Goal: Browse casually: Explore the website without a specific task or goal

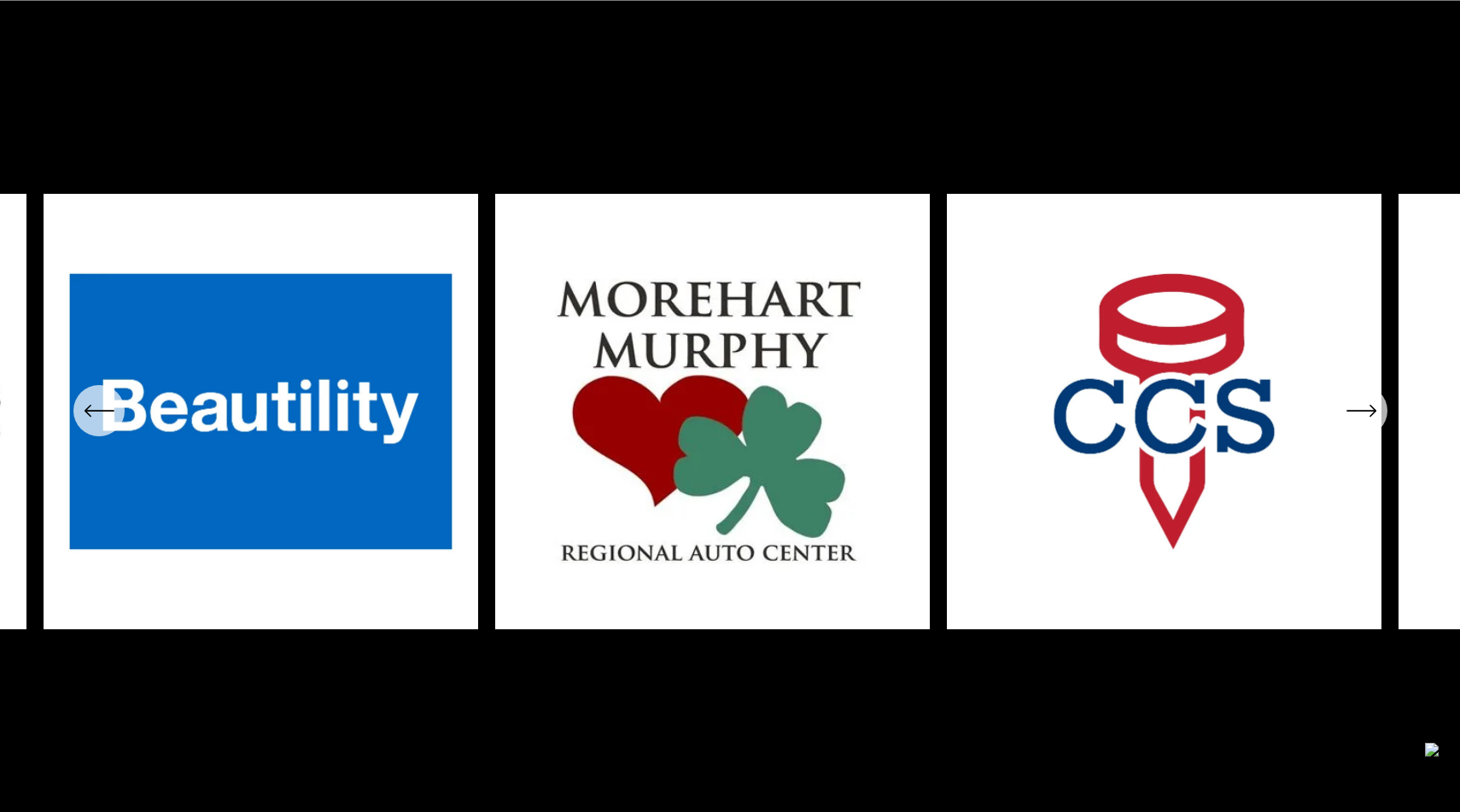
scroll to position [7017, 0]
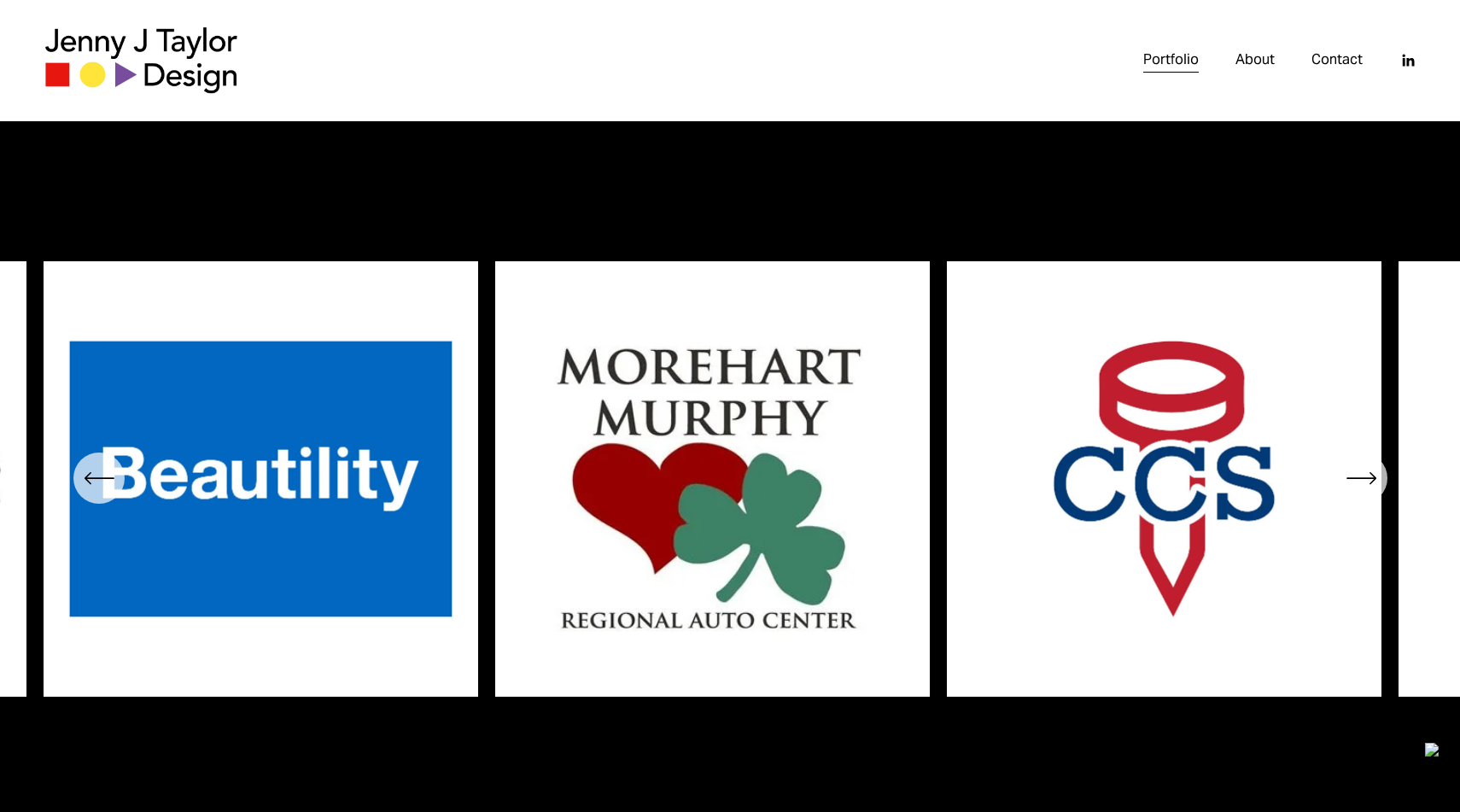
click at [93, 484] on icon "\a \a Previous\a \a \a" at bounding box center [99, 478] width 31 height 31
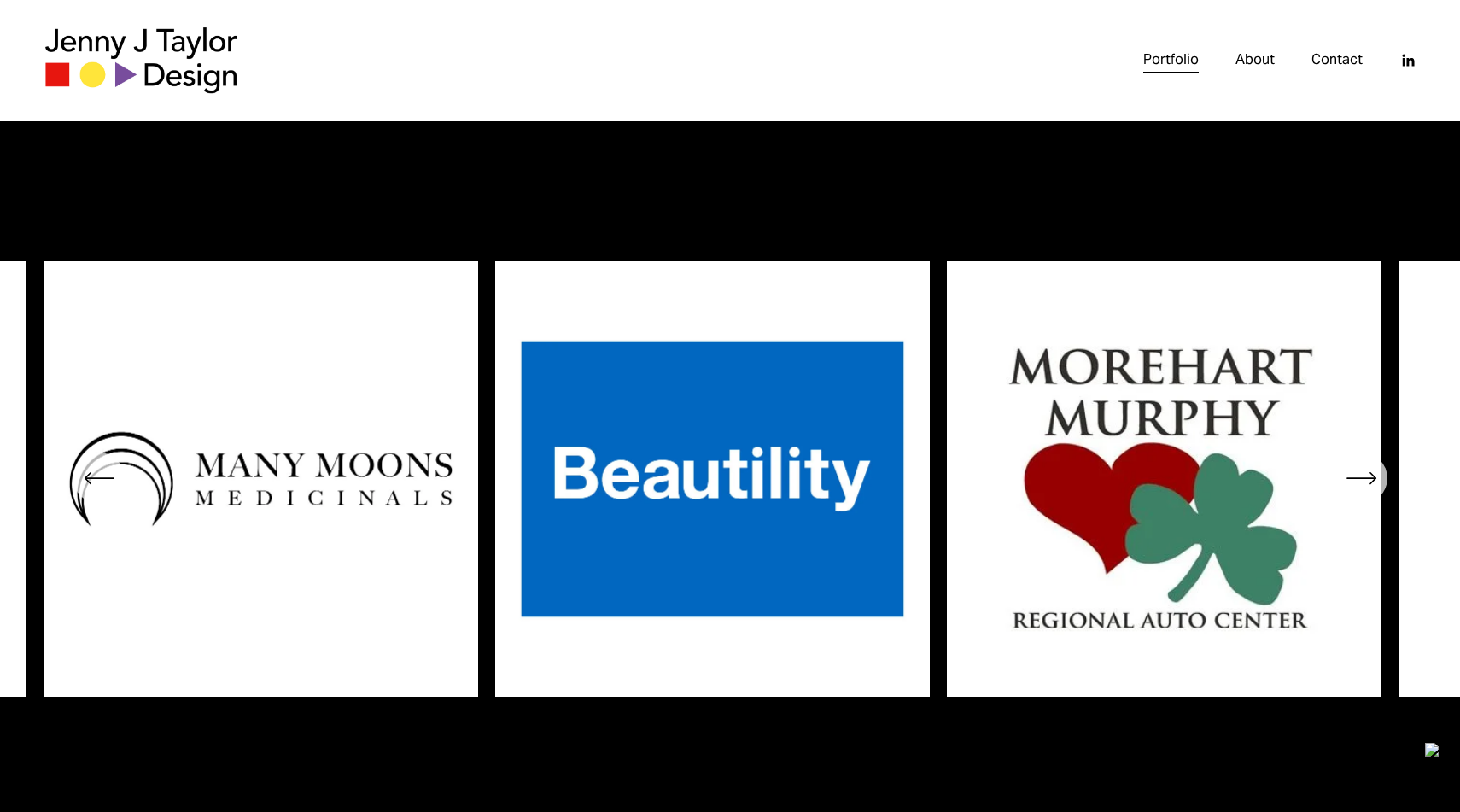
click at [93, 484] on icon "\a \a Previous\a \a \a" at bounding box center [99, 478] width 31 height 31
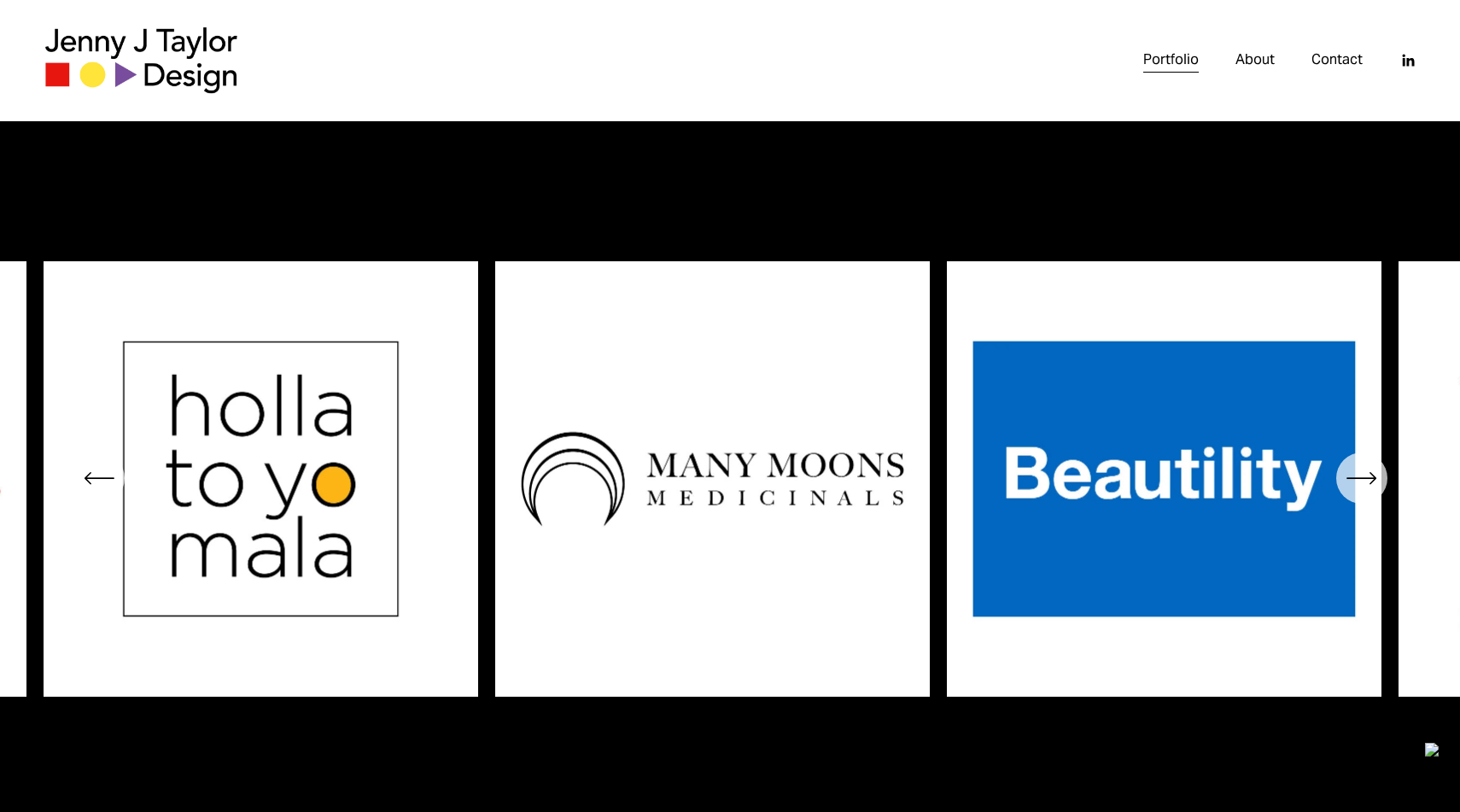
click at [93, 484] on icon "\a \a Previous\a \a \a" at bounding box center [99, 478] width 31 height 31
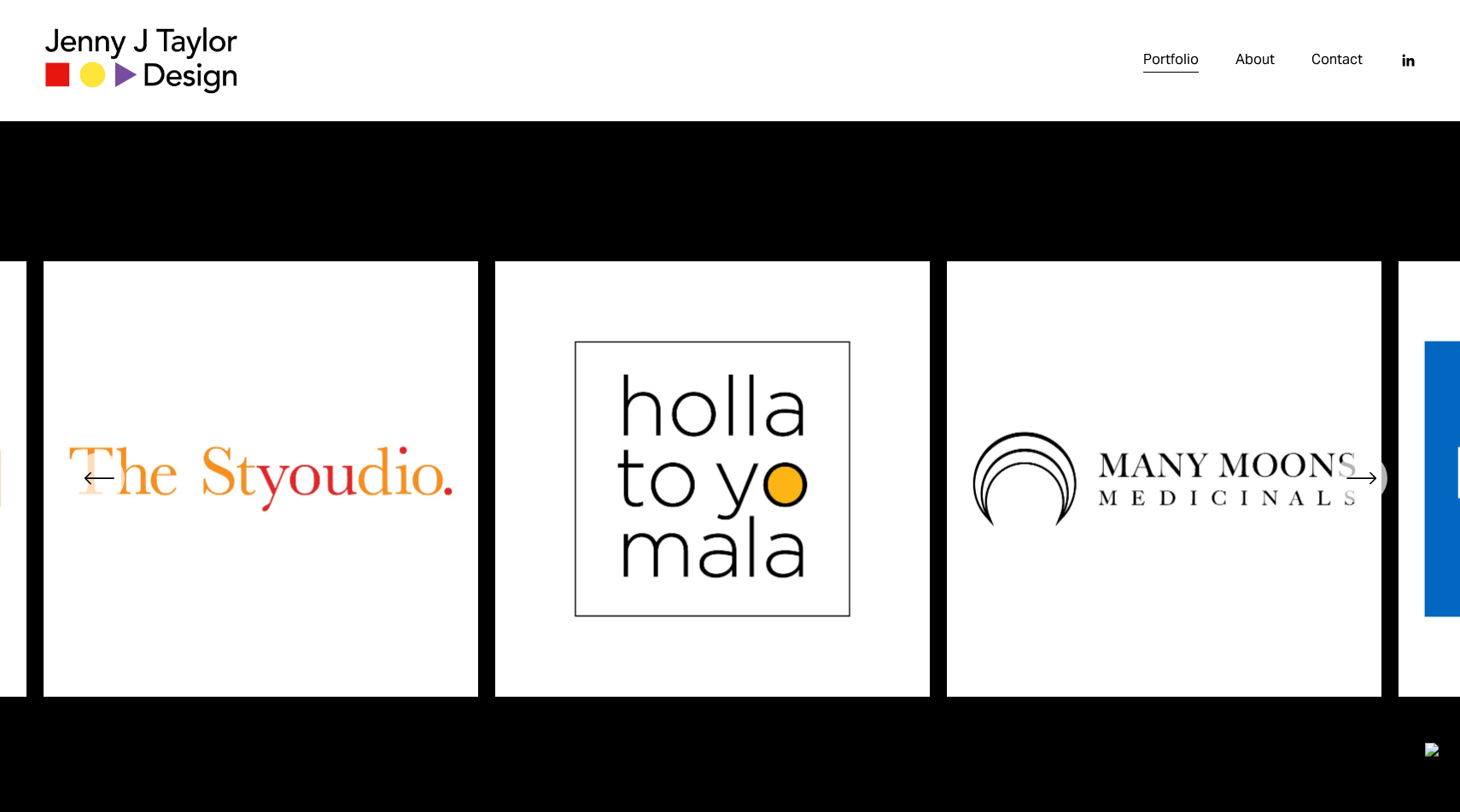
click at [93, 484] on icon "\a \a Previous\a \a \a" at bounding box center [99, 478] width 31 height 31
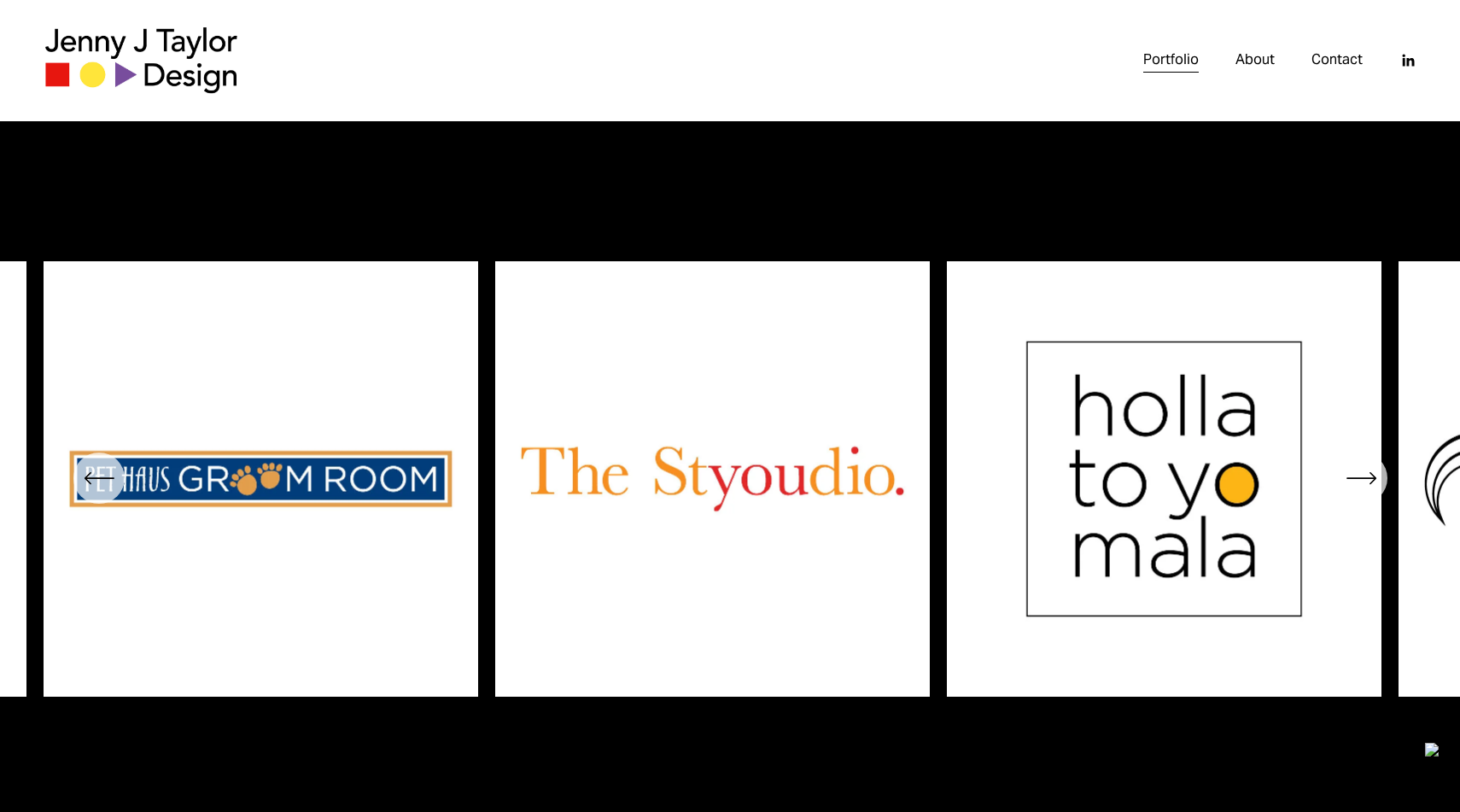
click at [93, 484] on icon "\a \a Previous\a \a \a" at bounding box center [99, 478] width 31 height 31
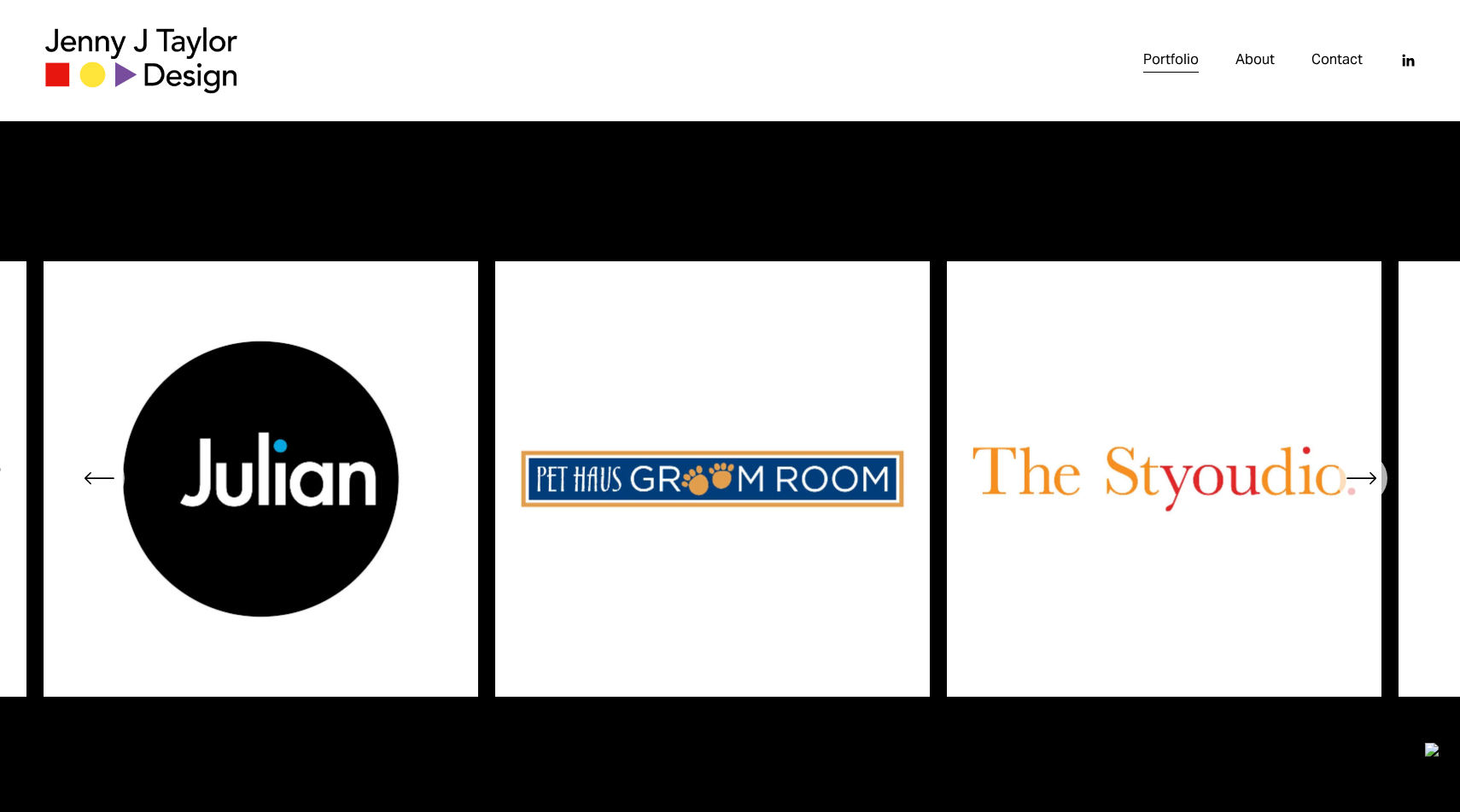
click at [93, 484] on icon "\a \a Previous\a \a \a" at bounding box center [99, 478] width 31 height 31
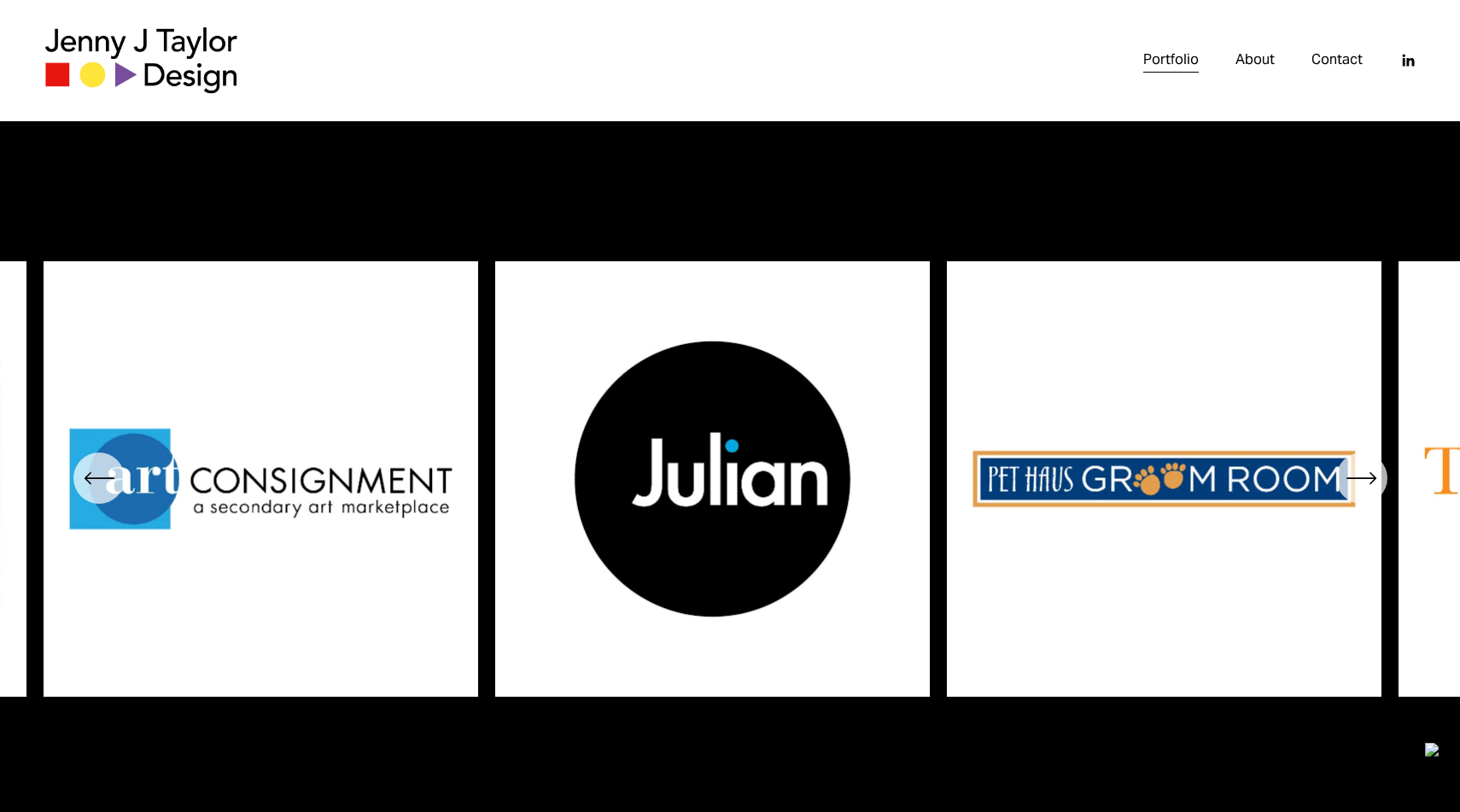
click at [93, 484] on icon "\a \a Previous\a \a \a" at bounding box center [99, 478] width 31 height 31
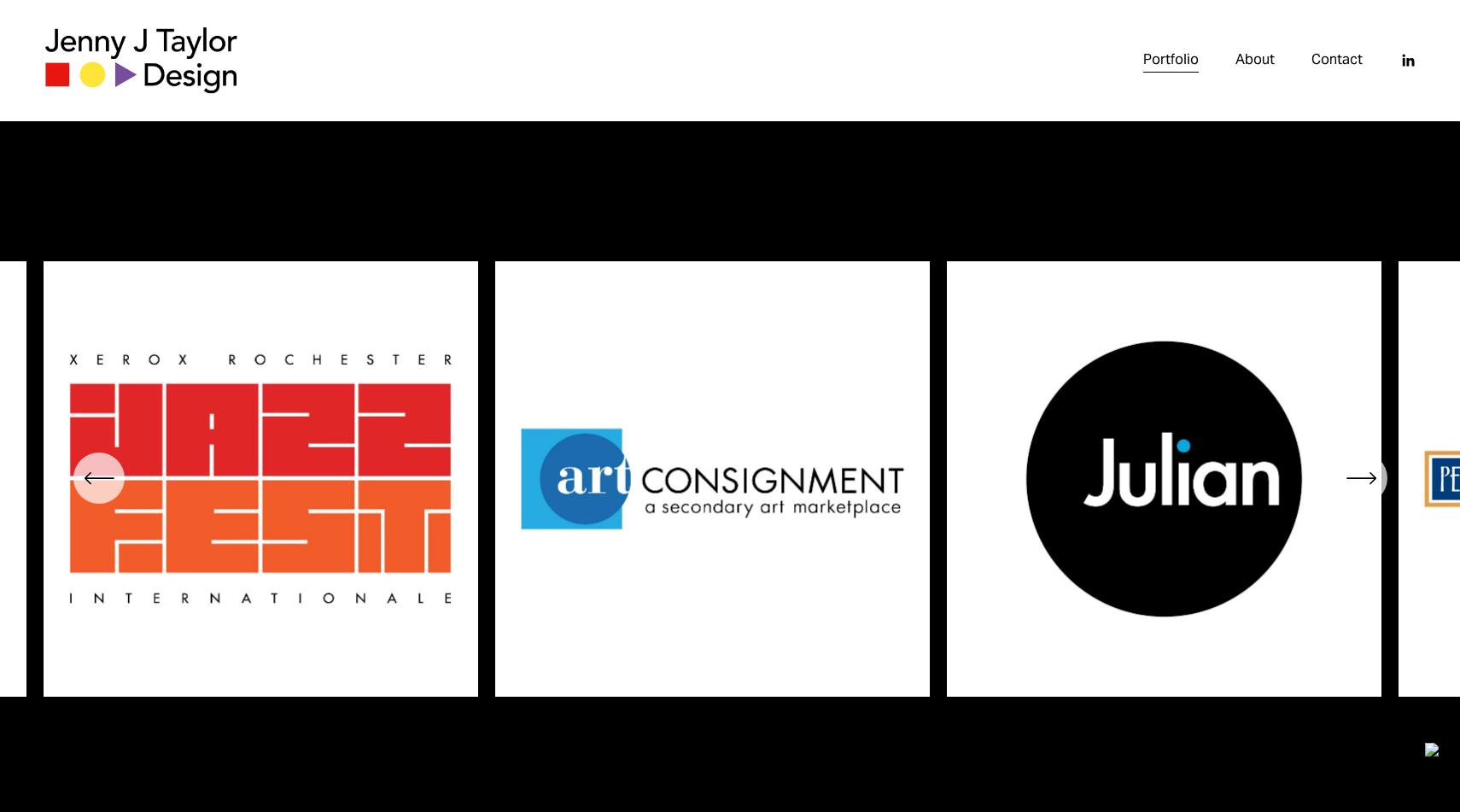
click at [93, 484] on icon "\a \a Previous\a \a \a" at bounding box center [99, 478] width 31 height 31
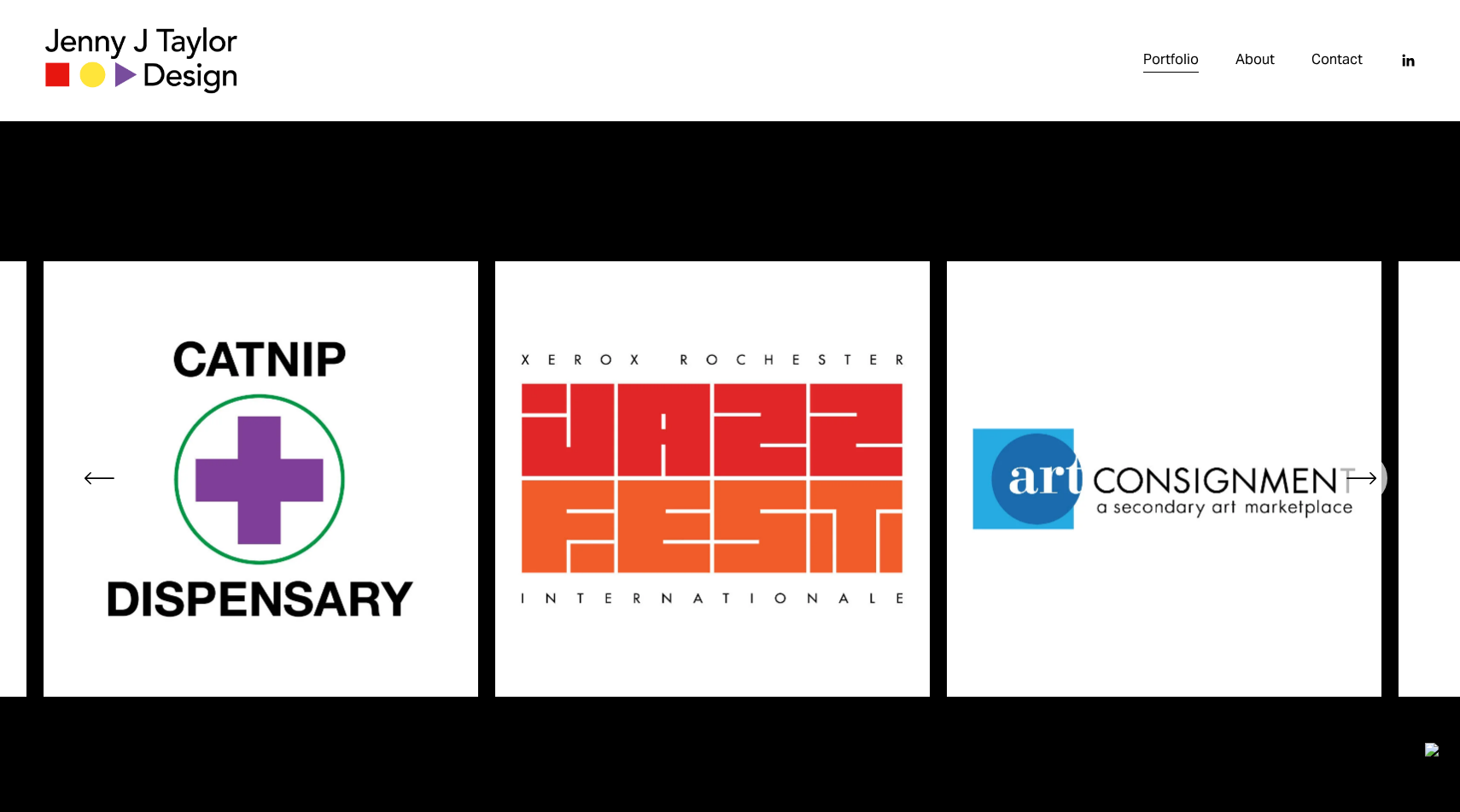
click at [93, 484] on icon "\a \a Previous\a \a \a" at bounding box center [99, 478] width 31 height 31
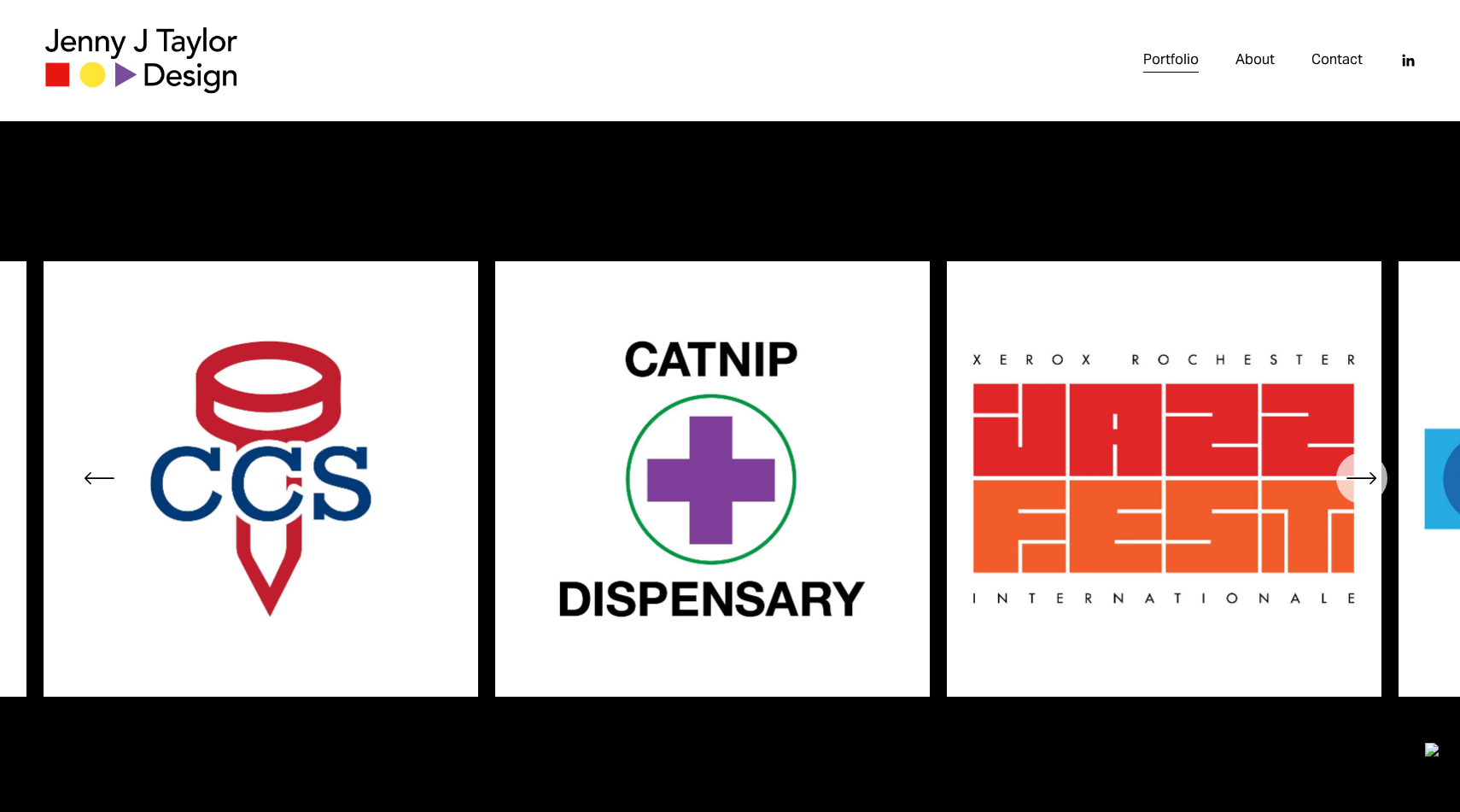
click at [93, 484] on icon "\a \a Previous\a \a \a" at bounding box center [99, 478] width 31 height 31
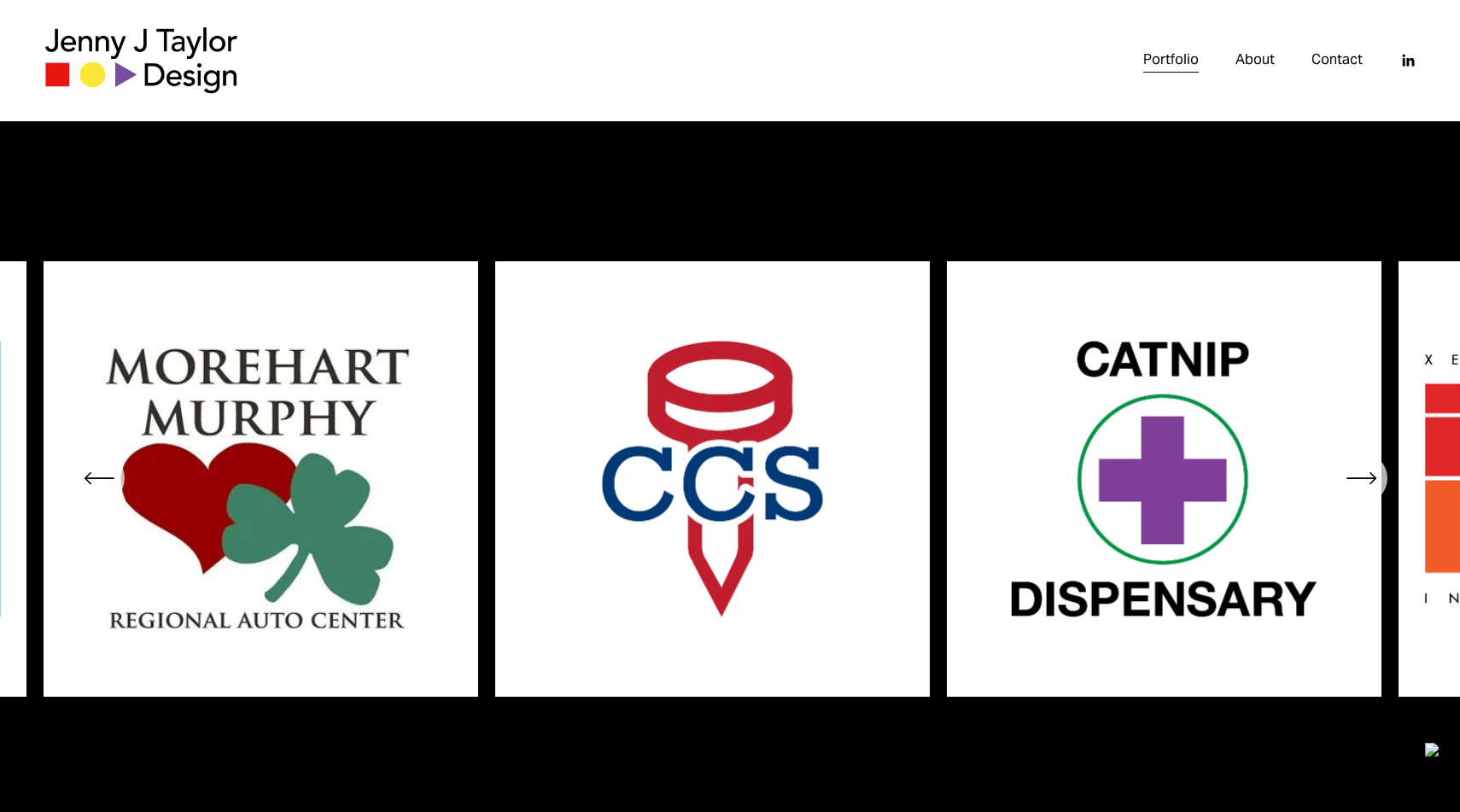
click at [93, 484] on icon "\a \a Previous\a \a \a" at bounding box center [99, 478] width 31 height 31
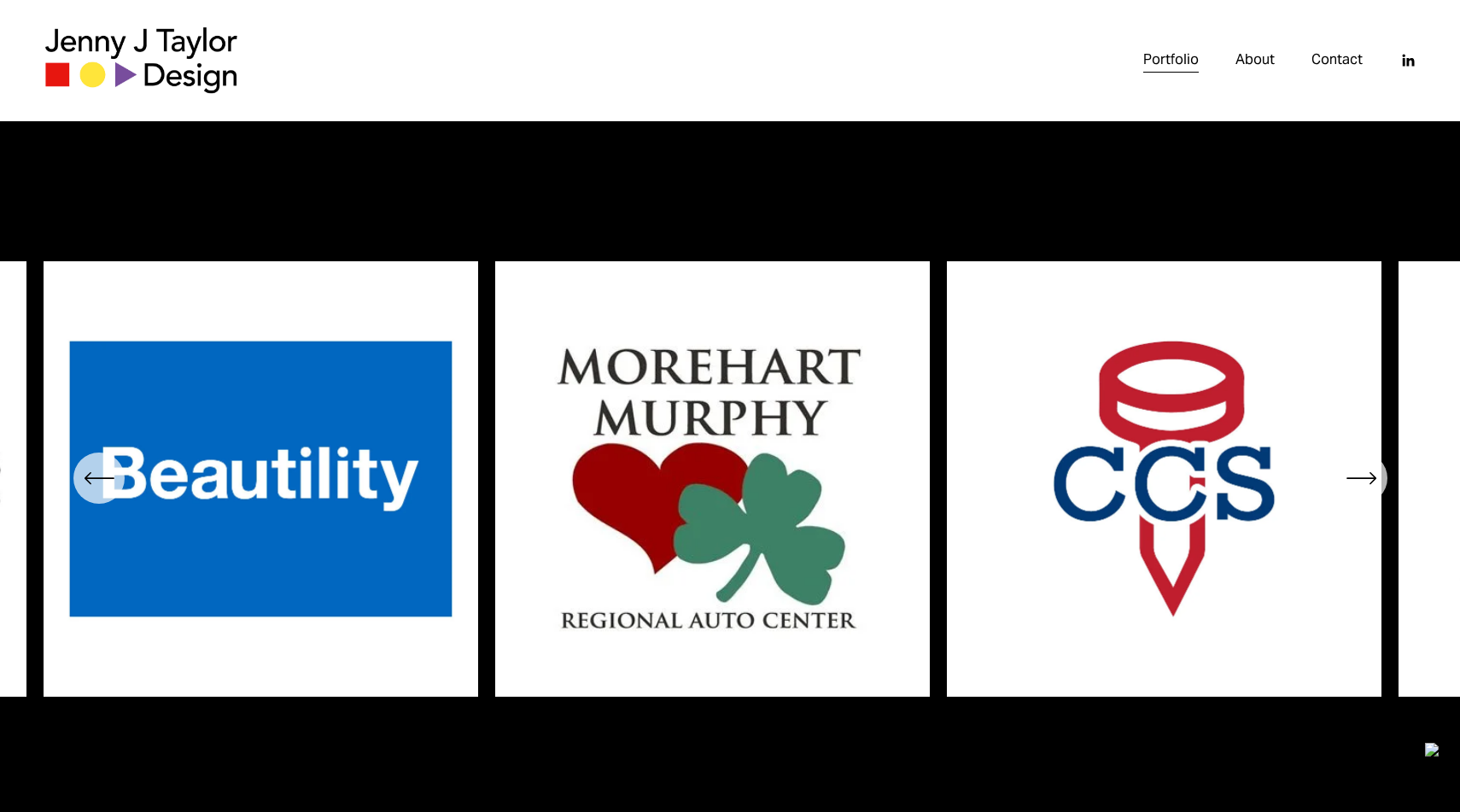
click at [93, 484] on icon "\a \a Previous\a \a \a" at bounding box center [99, 478] width 31 height 31
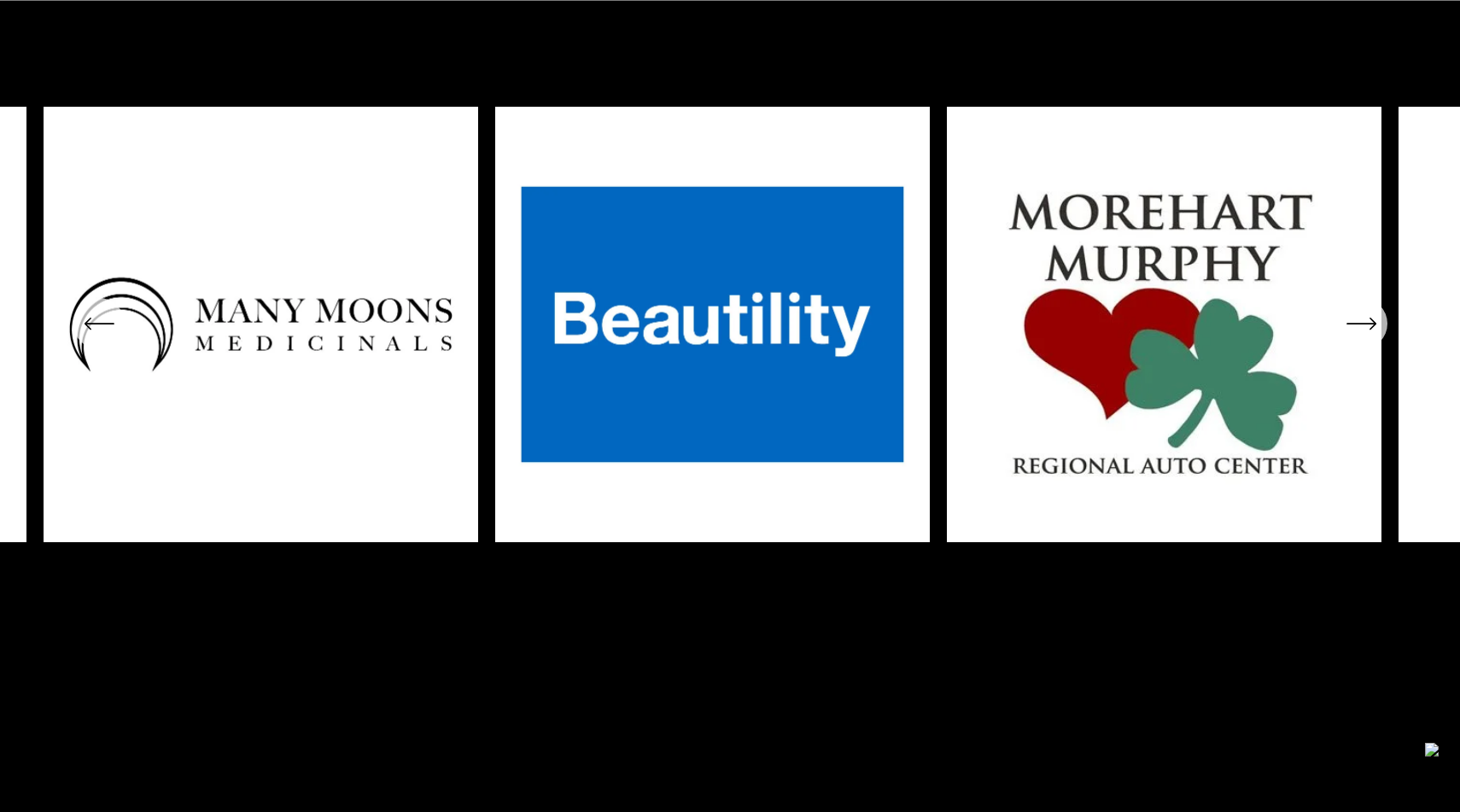
scroll to position [7175, 0]
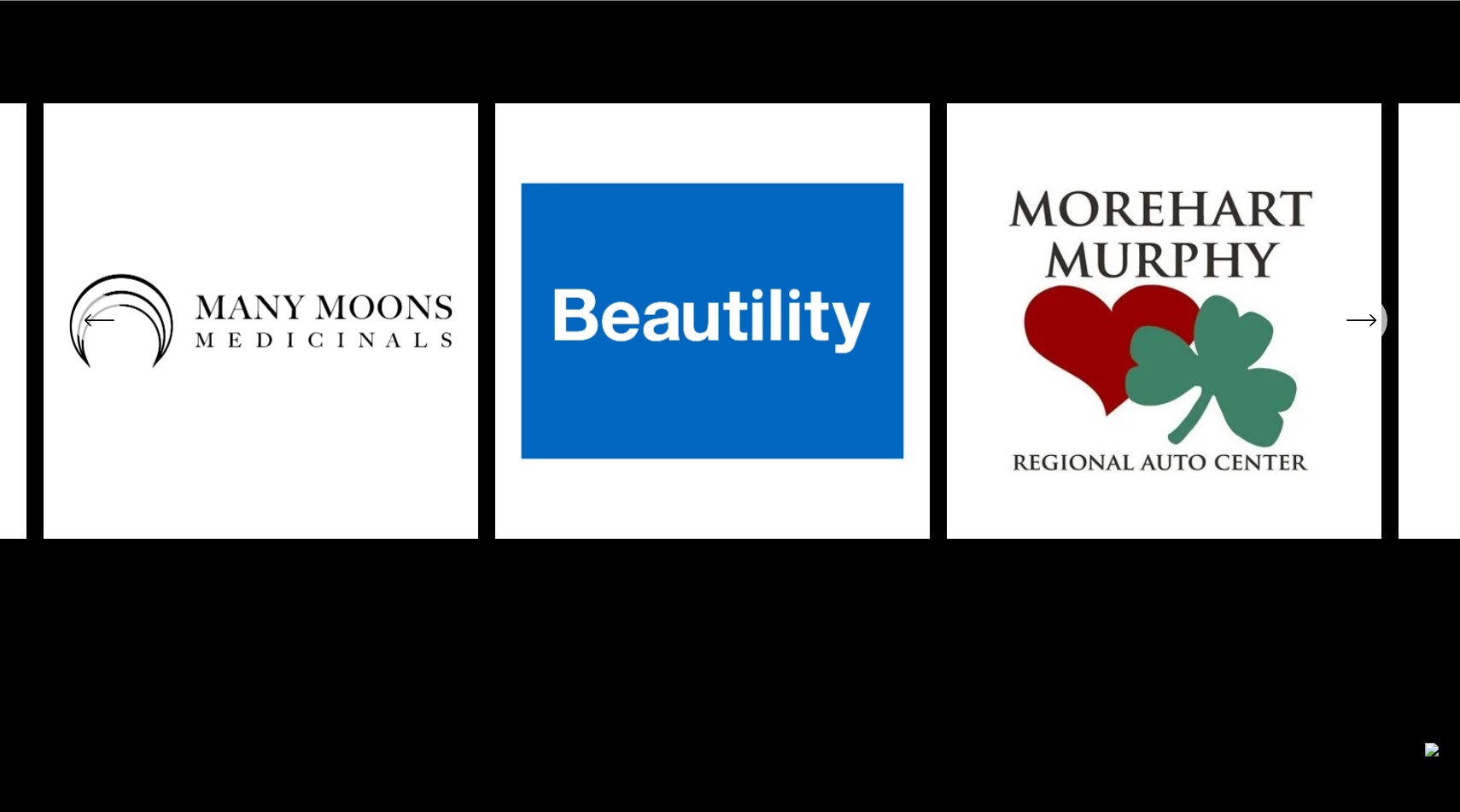
click at [1371, 328] on icon "\a \a \a Next\a \a" at bounding box center [1361, 320] width 31 height 31
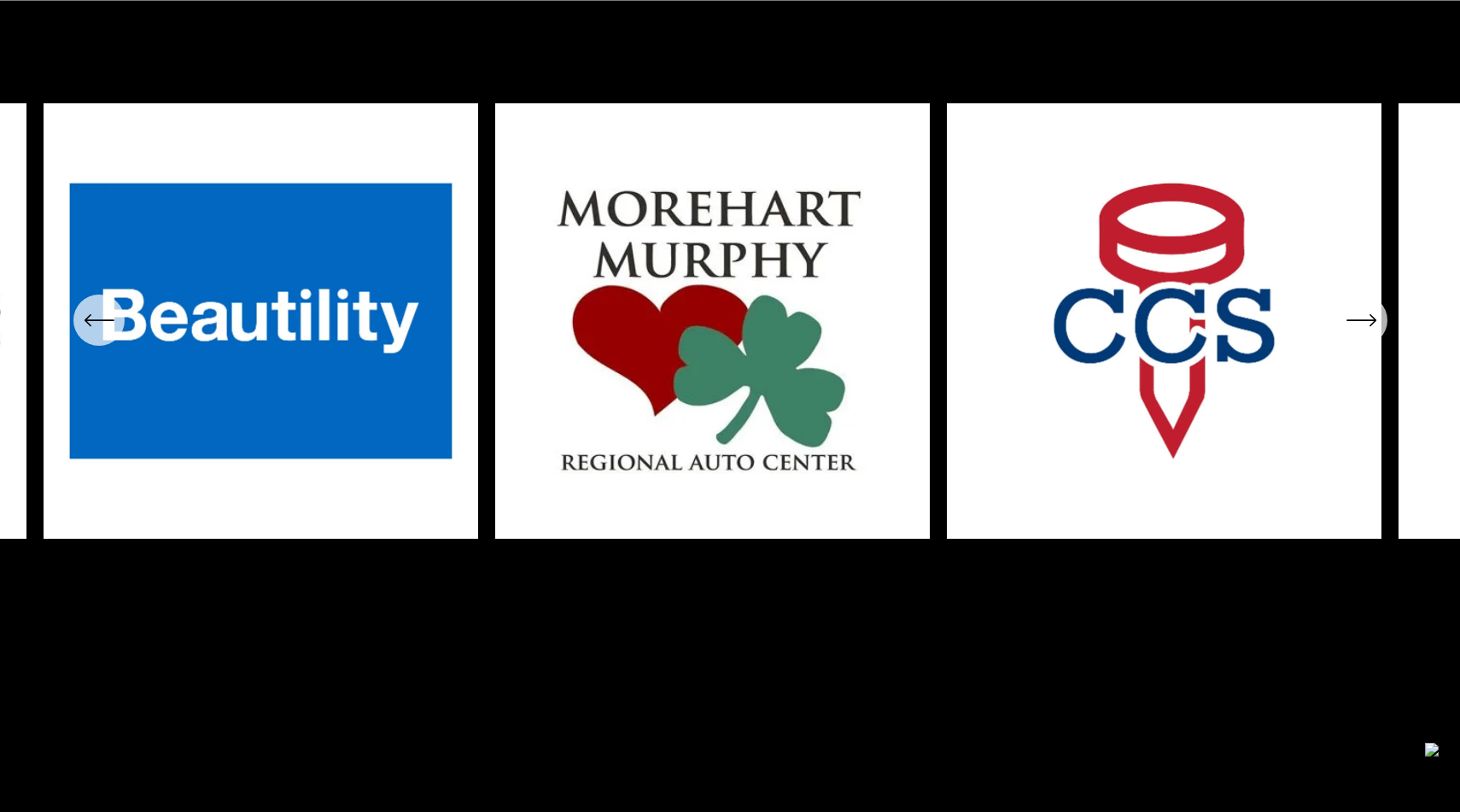
click at [1371, 328] on icon "\a \a \a Next\a \a" at bounding box center [1361, 320] width 31 height 31
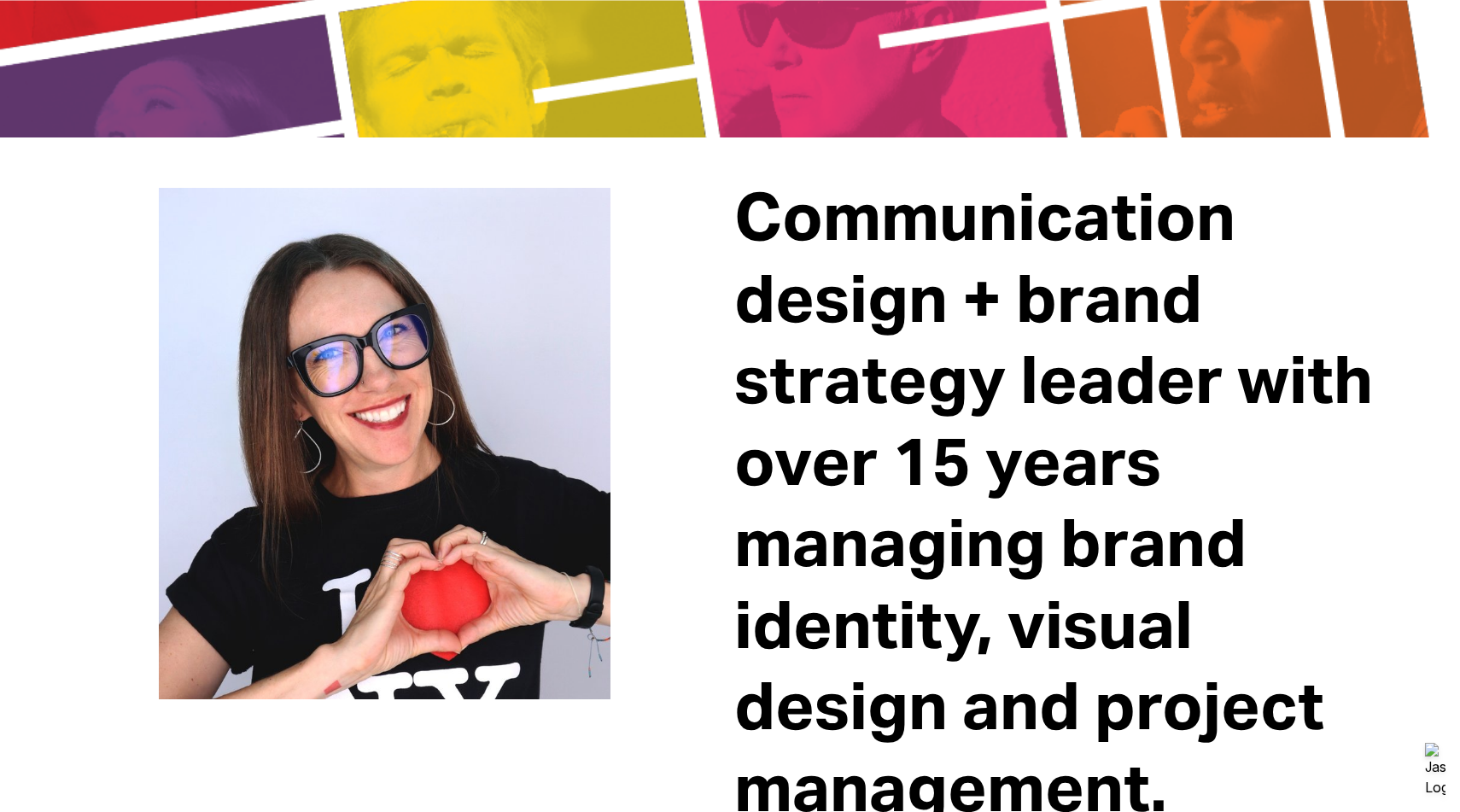
scroll to position [0, 0]
